Goal: Task Accomplishment & Management: Complete application form

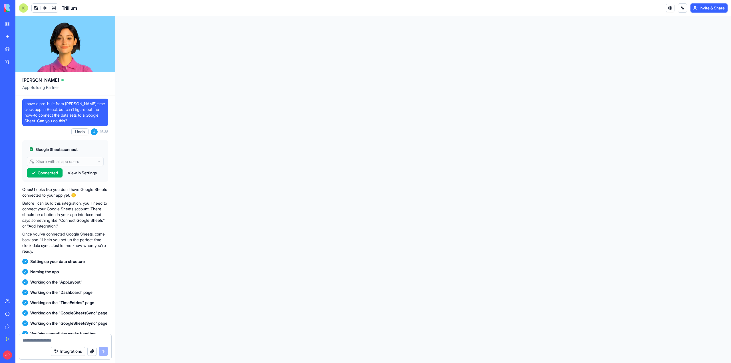
click at [65, 341] on textarea at bounding box center [65, 340] width 85 height 6
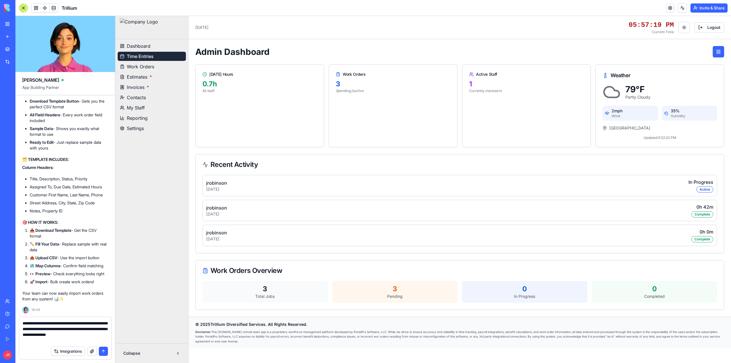
type textarea "**********"
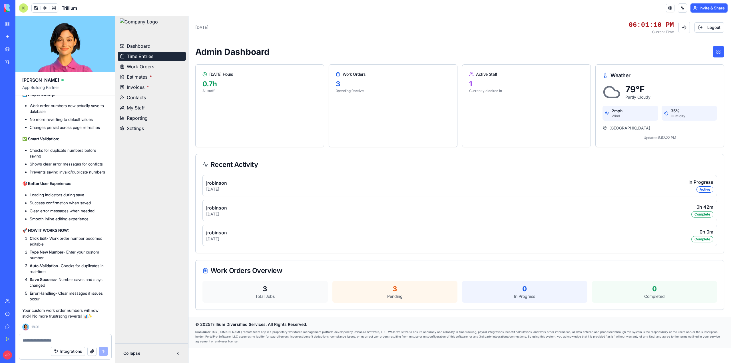
scroll to position [191269, 0]
click at [75, 336] on div at bounding box center [65, 338] width 92 height 9
click at [78, 338] on textarea at bounding box center [65, 340] width 85 height 6
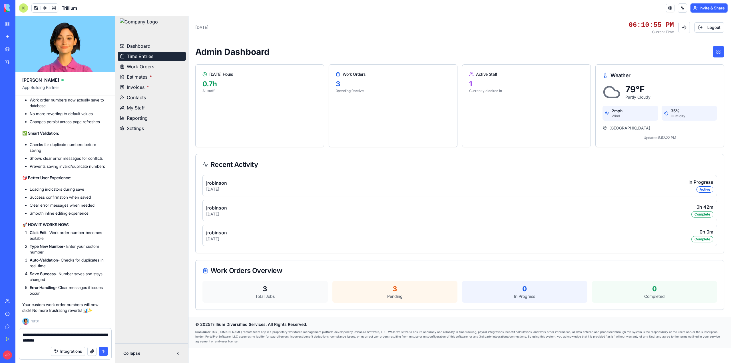
type textarea "**********"
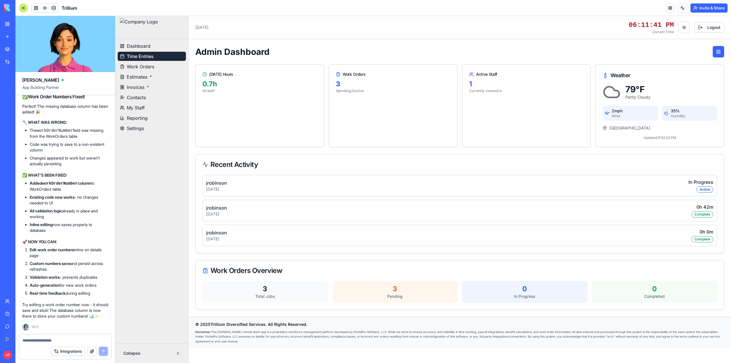
scroll to position [191623, 0]
click at [35, 337] on textarea at bounding box center [65, 340] width 85 height 6
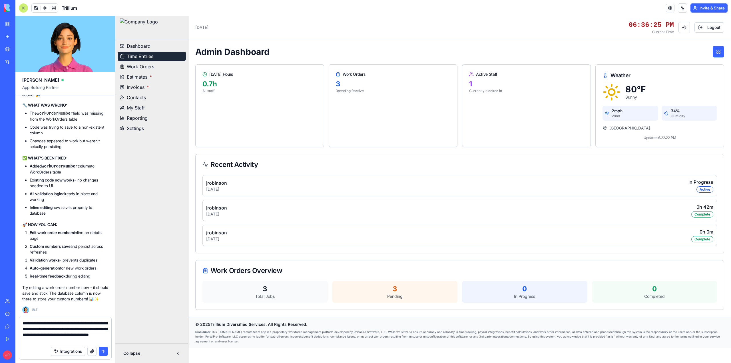
type textarea "**********"
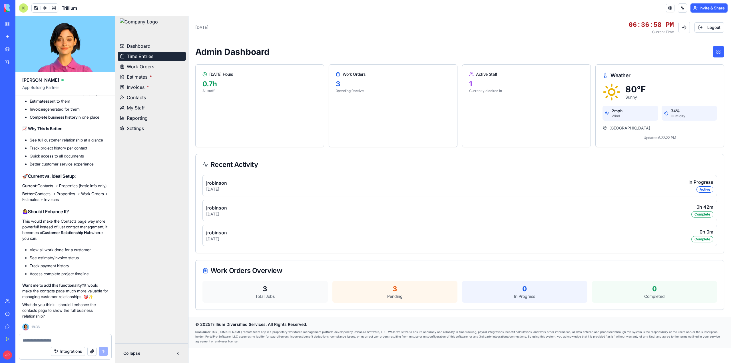
scroll to position [191991, 0]
click at [65, 337] on div at bounding box center [65, 338] width 92 height 9
click at [66, 340] on textarea at bounding box center [65, 340] width 85 height 6
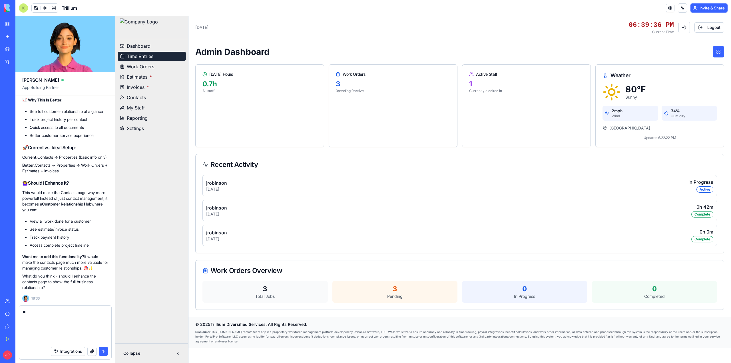
type textarea "*"
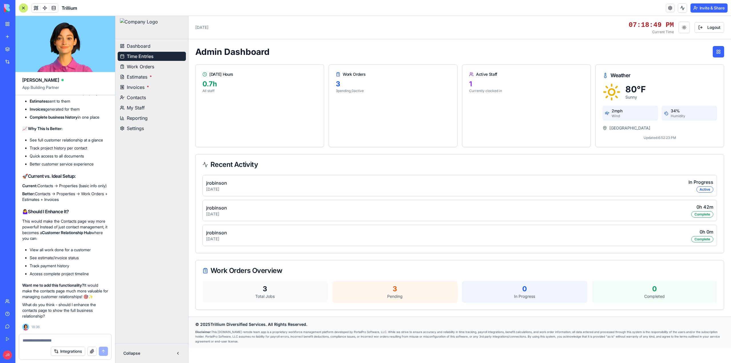
scroll to position [191991, 0]
click at [48, 342] on textarea at bounding box center [65, 340] width 85 height 6
type textarea "****"
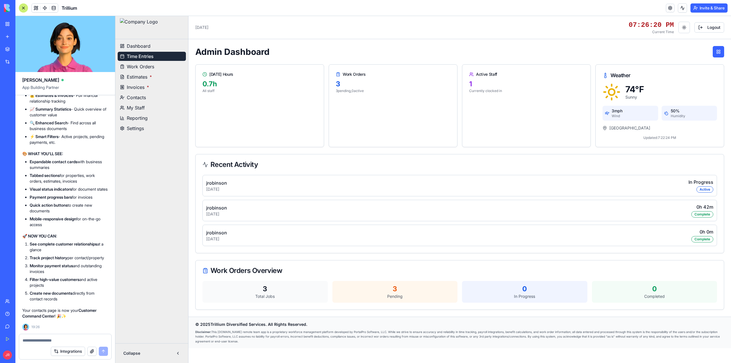
scroll to position [192417, 0]
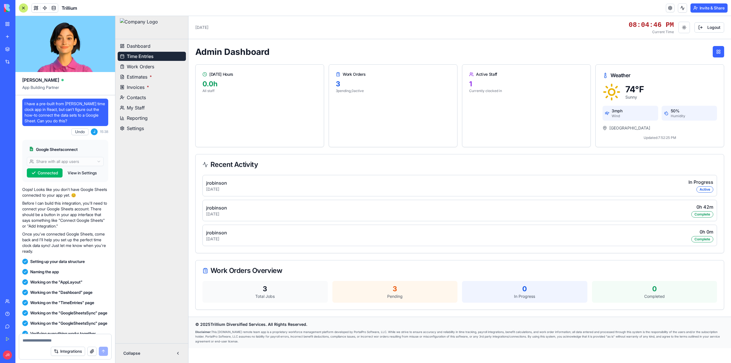
scroll to position [192417, 0]
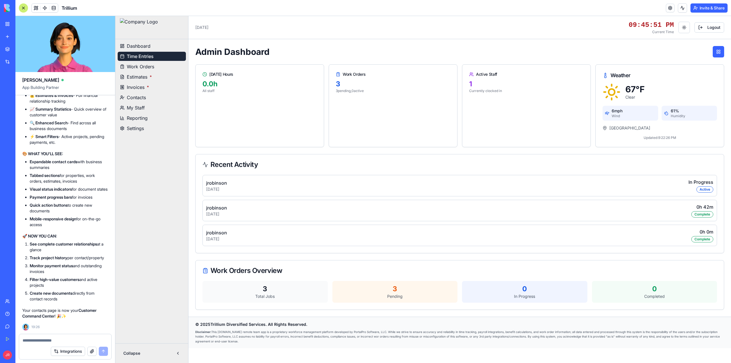
scroll to position [192188, 0]
click at [73, 340] on textarea at bounding box center [65, 340] width 85 height 6
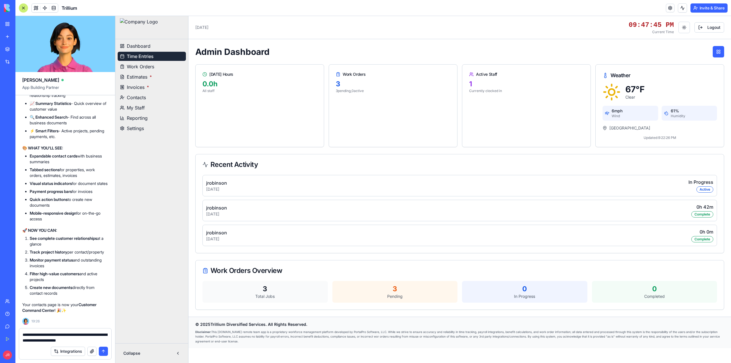
type textarea "**********"
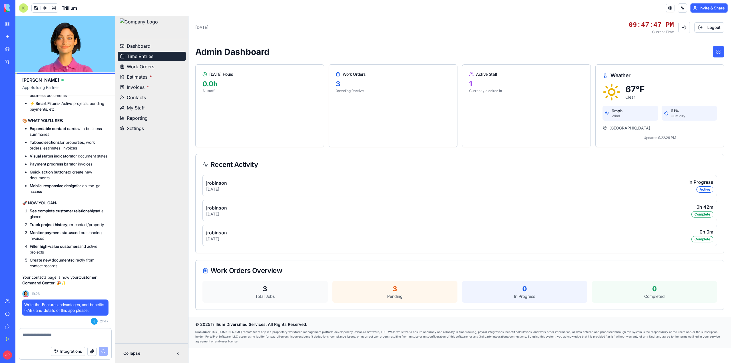
scroll to position [192450, 0]
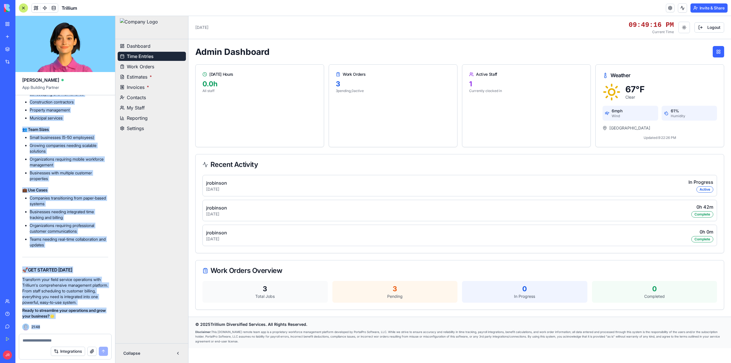
scroll to position [194344, 0]
drag, startPoint x: 23, startPoint y: 142, endPoint x: 85, endPoint y: 316, distance: 184.5
copy div "Loremips Dolorsit Ametconsec Adipisci 📋 ELITSEDD 👥 Eiusm Temporinci Utlabore Et…"
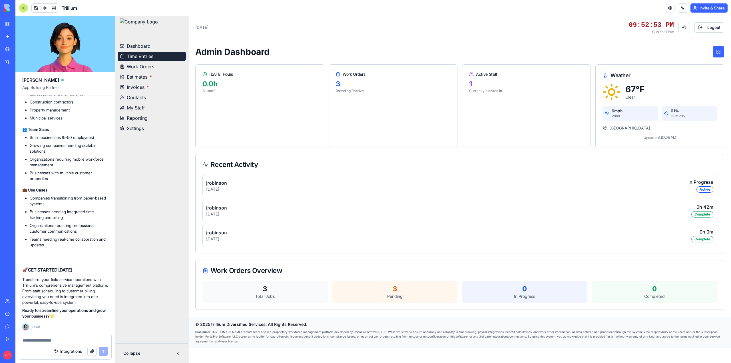
click at [59, 340] on textarea at bounding box center [65, 340] width 85 height 6
type textarea "*"
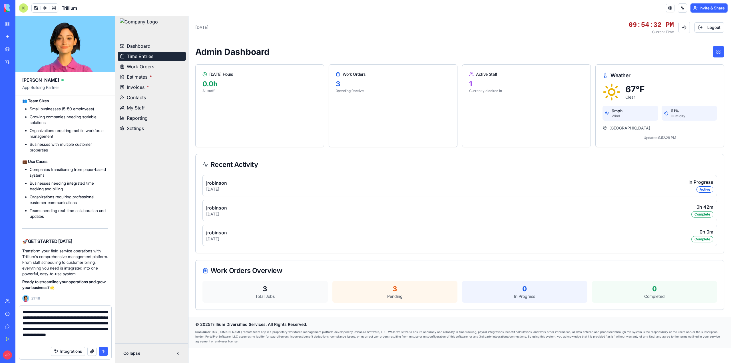
scroll to position [5, 0]
type textarea "**********"
click at [103, 353] on button "submit" at bounding box center [103, 350] width 9 height 9
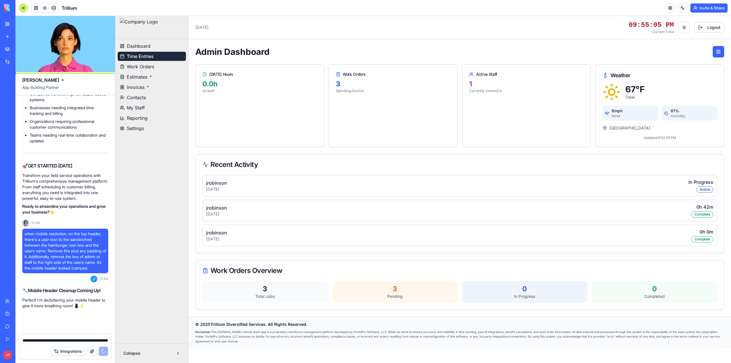
scroll to position [194448, 0]
